Goal: Task Accomplishment & Management: Manage account settings

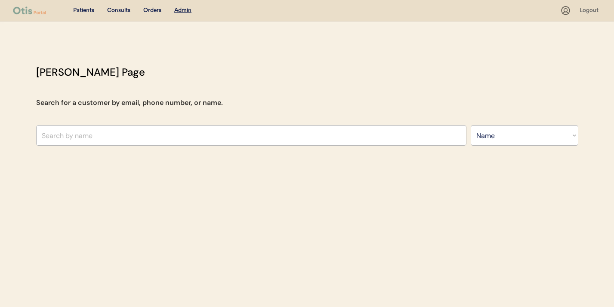
select select ""Name""
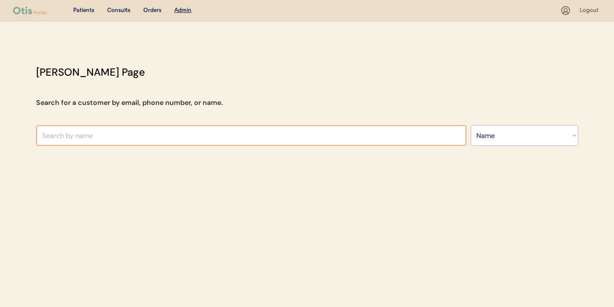
click at [155, 135] on input "text" at bounding box center [251, 135] width 431 height 21
type input "t"
type input "diego"
type input "[PERSON_NAME]"
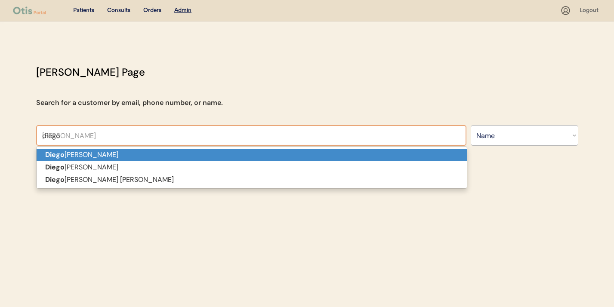
type input "diego"
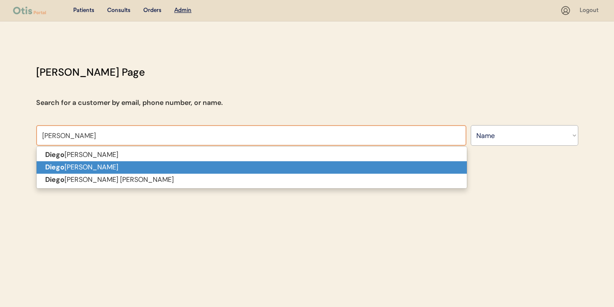
type input "[PERSON_NAME]"
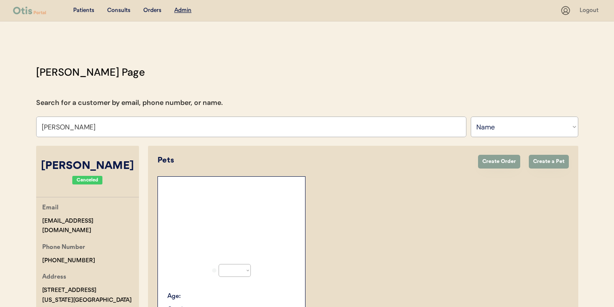
select select "true"
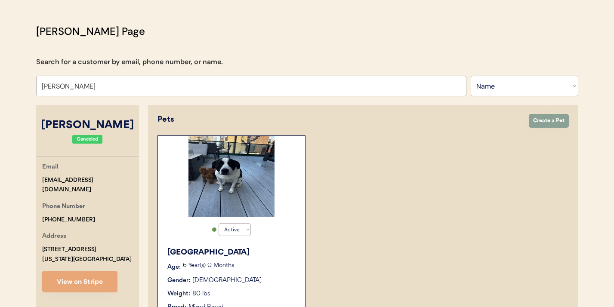
scroll to position [46, 0]
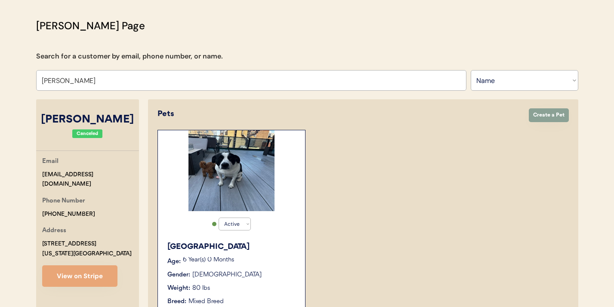
click at [183, 228] on div "Active Active Inactive Tokyo Age: 6 Year(s) 0 Months Gender: Female Weight: 80 …" at bounding box center [232, 232] width 148 height 204
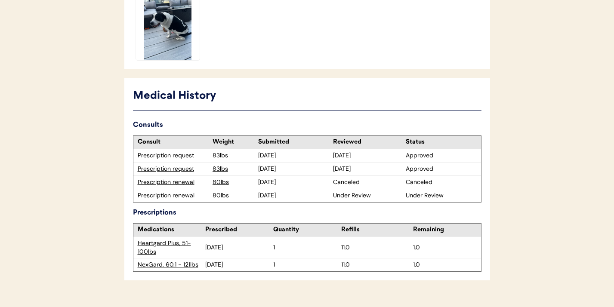
scroll to position [378, 0]
click at [175, 194] on div "Prescription renewal" at bounding box center [173, 195] width 71 height 9
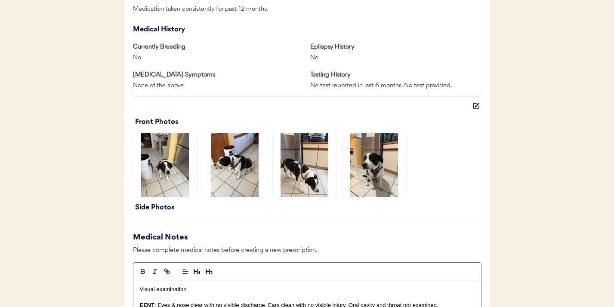
scroll to position [680, 0]
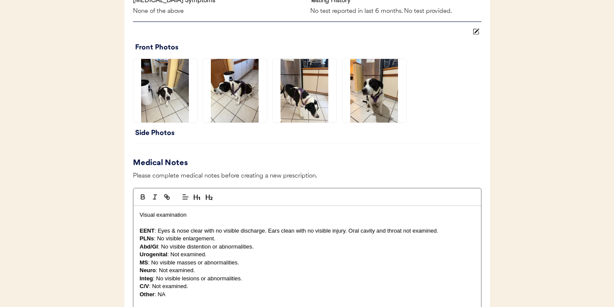
click at [372, 108] on img at bounding box center [375, 91] width 64 height 64
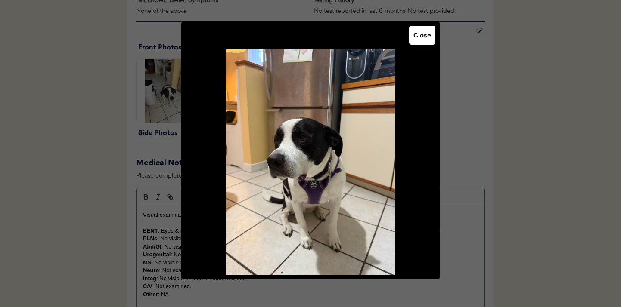
click at [417, 41] on button "Close" at bounding box center [422, 35] width 26 height 19
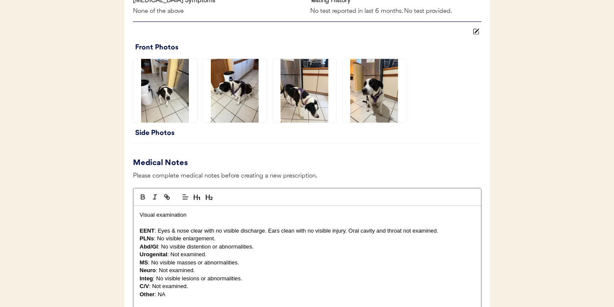
click at [167, 88] on img at bounding box center [165, 91] width 64 height 64
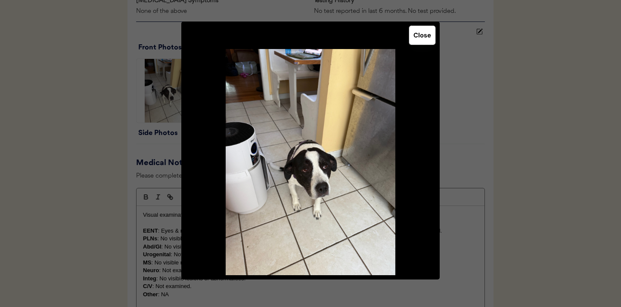
click at [414, 37] on button "Close" at bounding box center [422, 35] width 26 height 19
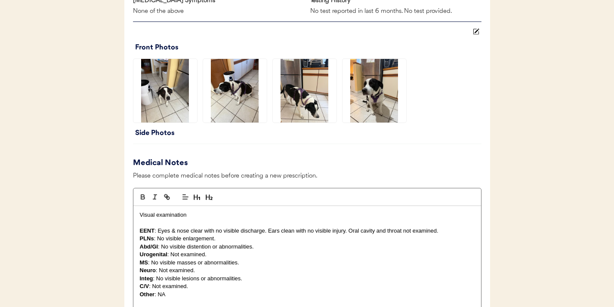
click at [248, 101] on img at bounding box center [235, 91] width 64 height 64
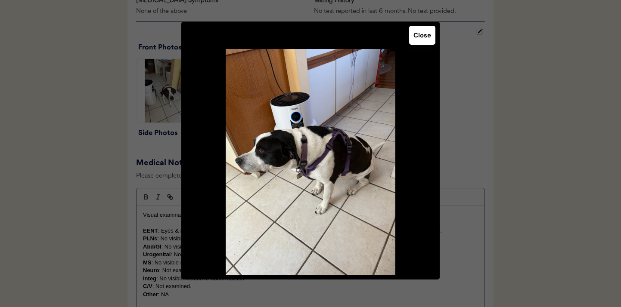
click at [424, 37] on button "Close" at bounding box center [422, 35] width 26 height 19
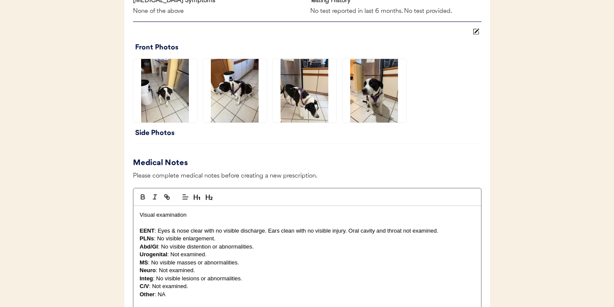
click at [243, 108] on img at bounding box center [235, 91] width 64 height 64
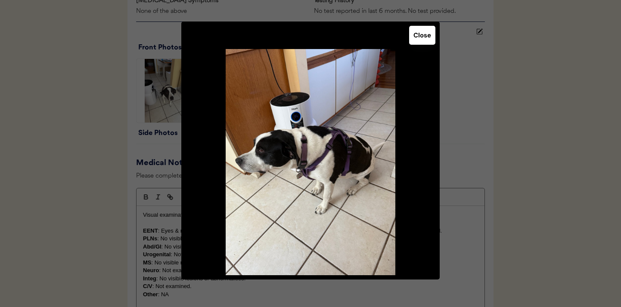
click at [127, 153] on div at bounding box center [310, 153] width 621 height 307
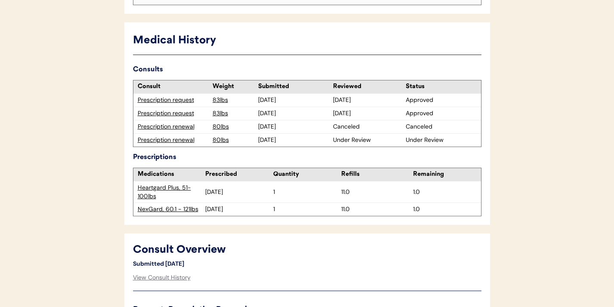
scroll to position [0, 0]
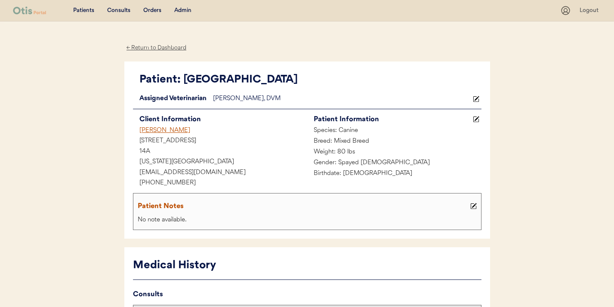
click at [148, 130] on div "[PERSON_NAME]" at bounding box center [220, 131] width 174 height 11
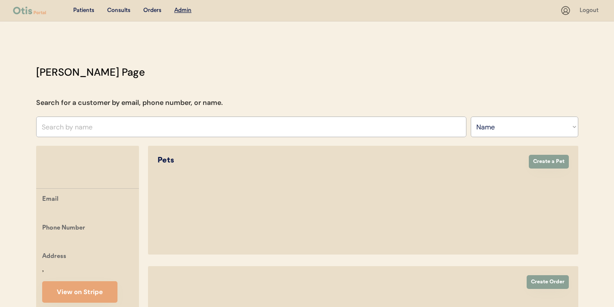
select select ""Name""
select select "true"
